Goal: Task Accomplishment & Management: Manage account settings

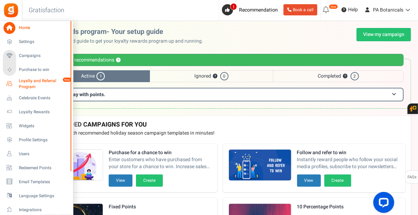
click at [37, 81] on span "Loyalty and Referral Program" at bounding box center [44, 84] width 51 height 12
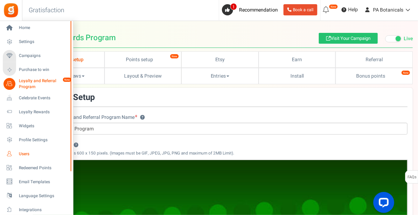
click at [34, 154] on span "Users" at bounding box center [43, 154] width 49 height 6
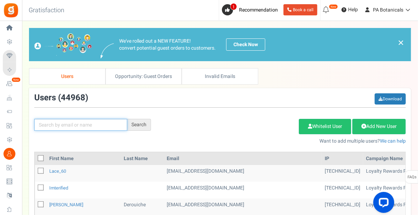
click at [83, 127] on input "text" at bounding box center [80, 125] width 93 height 12
type input "[PERSON_NAME]"
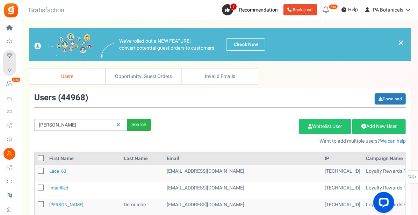
click at [130, 122] on div "Search" at bounding box center [139, 125] width 24 height 12
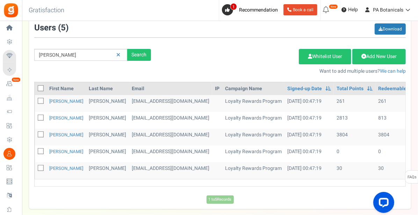
scroll to position [70, 0]
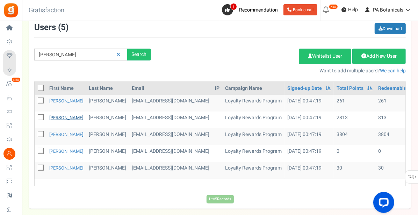
click at [53, 118] on link "[PERSON_NAME]" at bounding box center [66, 117] width 34 height 7
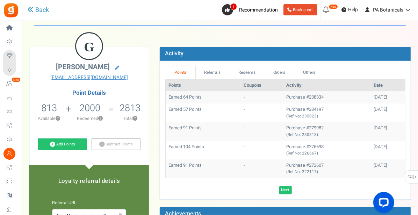
scroll to position [26, 0]
